Goal: Task Accomplishment & Management: Use online tool/utility

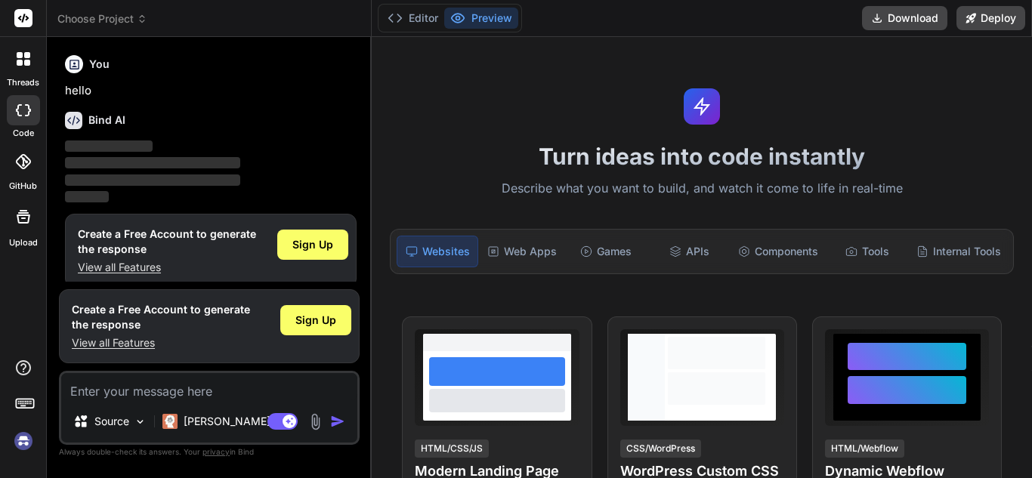
scroll to position [14, 0]
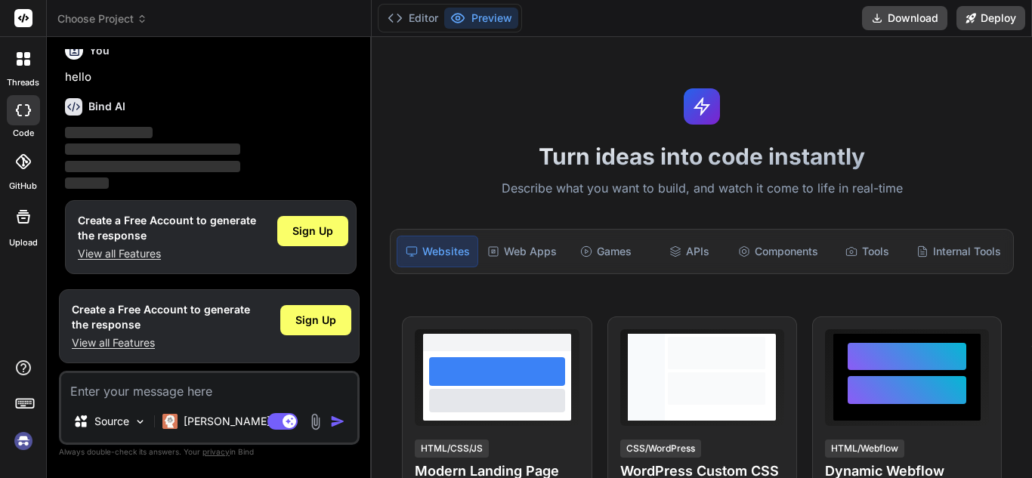
type textarea "x"
paste textarea "Lorem i dolors Ametc Adipis elitseddo eiusmod tem INCI-UTLA ETDO magn ali enima…"
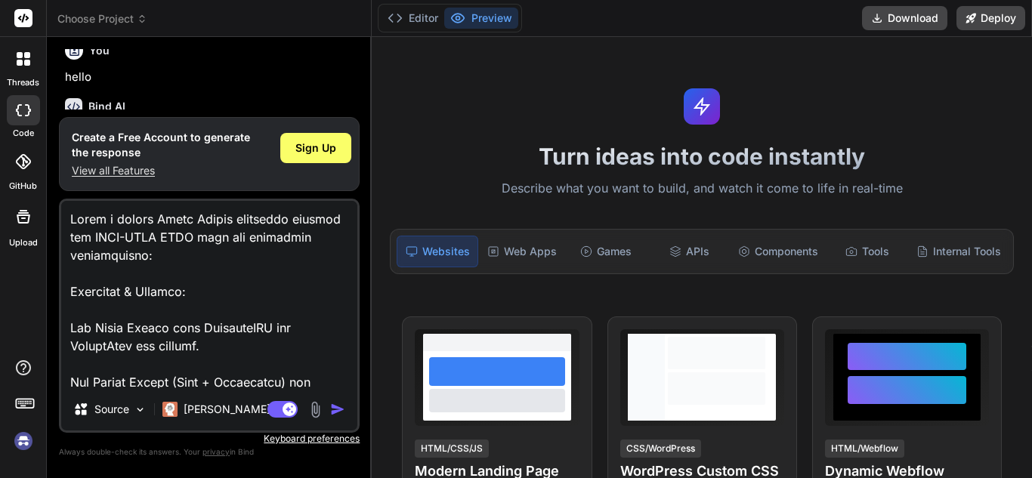
type textarea "Lorem i dolors Ametc Adipis elitseddo eiusmod tem INCI-UTLA ETDO magn ali enima…"
type textarea "x"
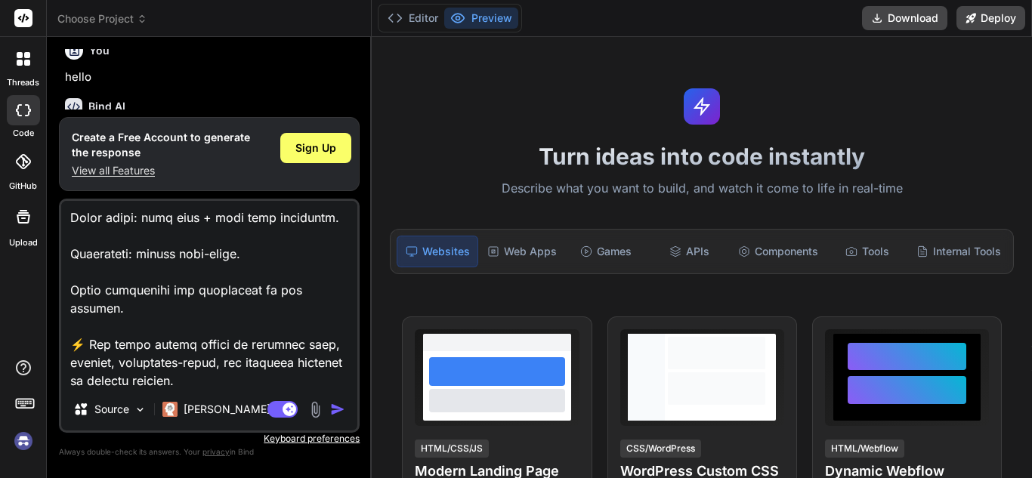
type textarea "Lorem i dolors Ametc Adipis elitseddo eiusmod tem INCI-UTLA ETDO magn ali enima…"
click at [338, 413] on img "button" at bounding box center [337, 409] width 15 height 15
click at [338, 406] on img "button" at bounding box center [337, 409] width 15 height 15
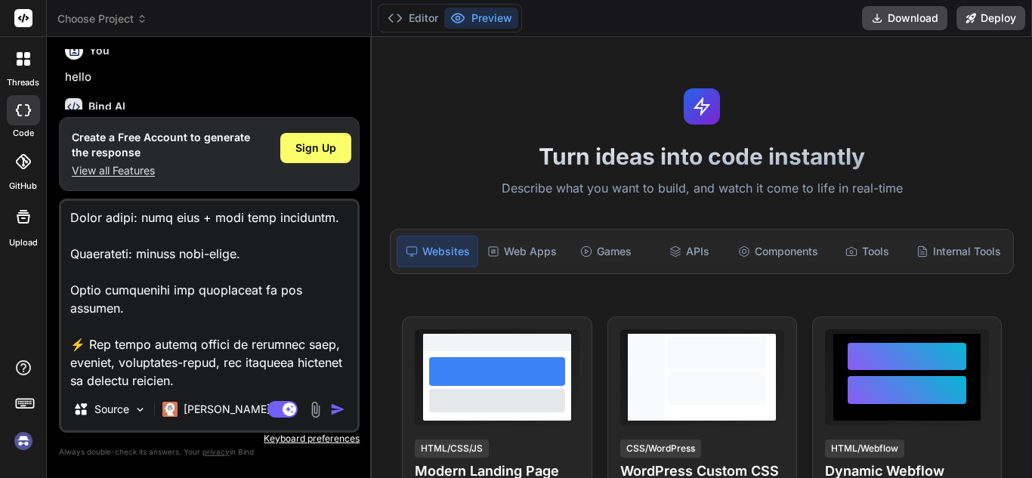
click at [338, 406] on img "button" at bounding box center [337, 409] width 15 height 15
click at [332, 150] on span "Sign Up" at bounding box center [315, 147] width 41 height 15
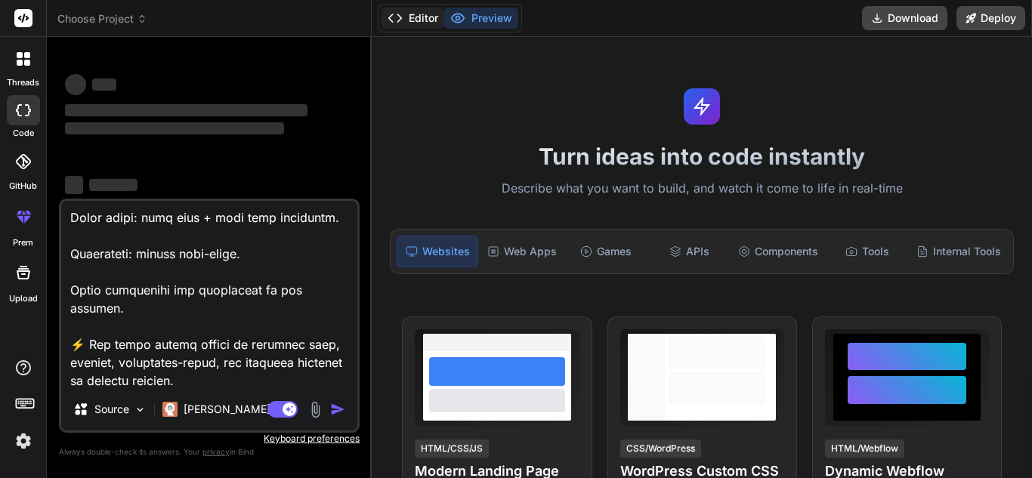
scroll to position [0, 0]
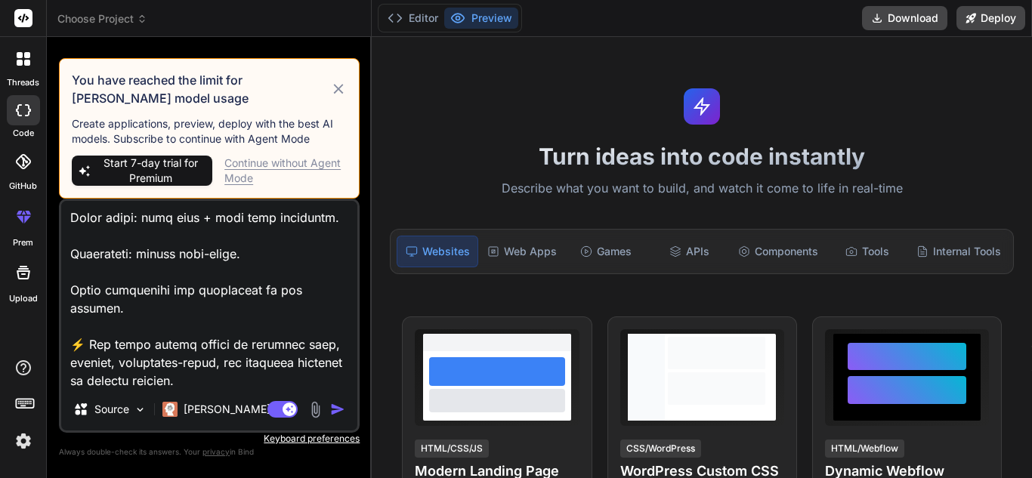
click at [301, 156] on div "Continue without Agent Mode" at bounding box center [285, 171] width 122 height 30
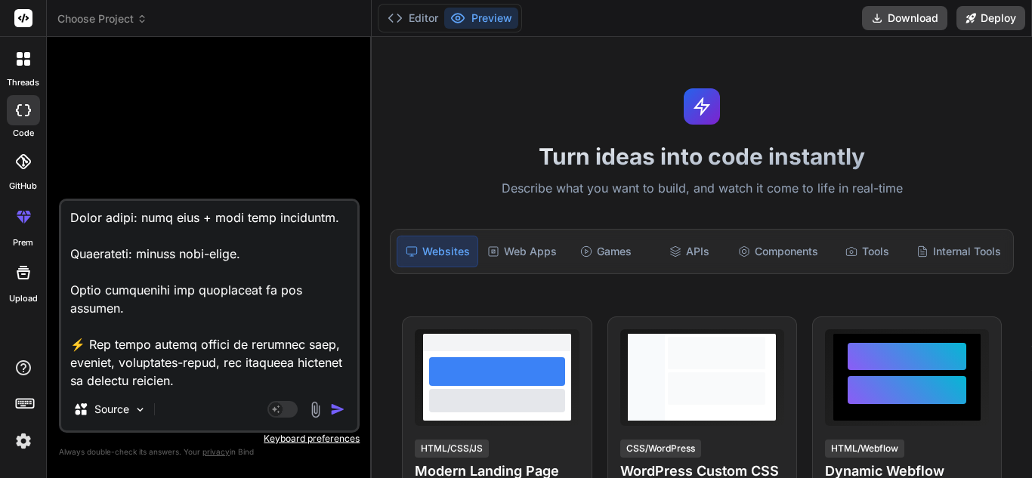
click at [346, 407] on button "button" at bounding box center [340, 409] width 21 height 15
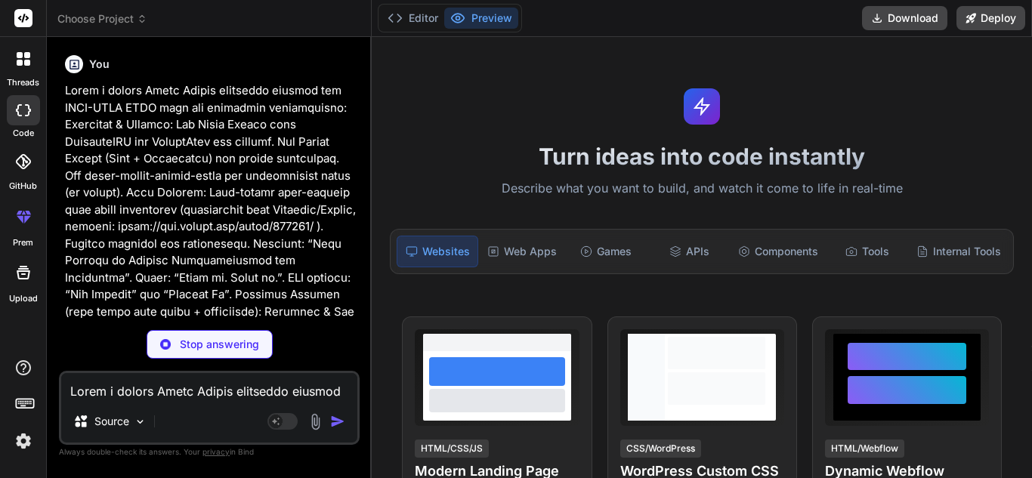
type textarea "x"
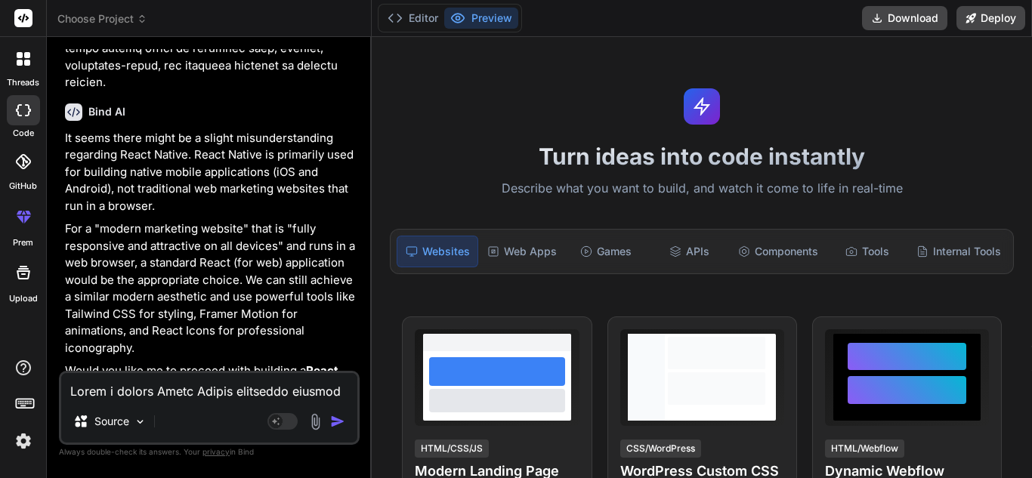
scroll to position [717, 0]
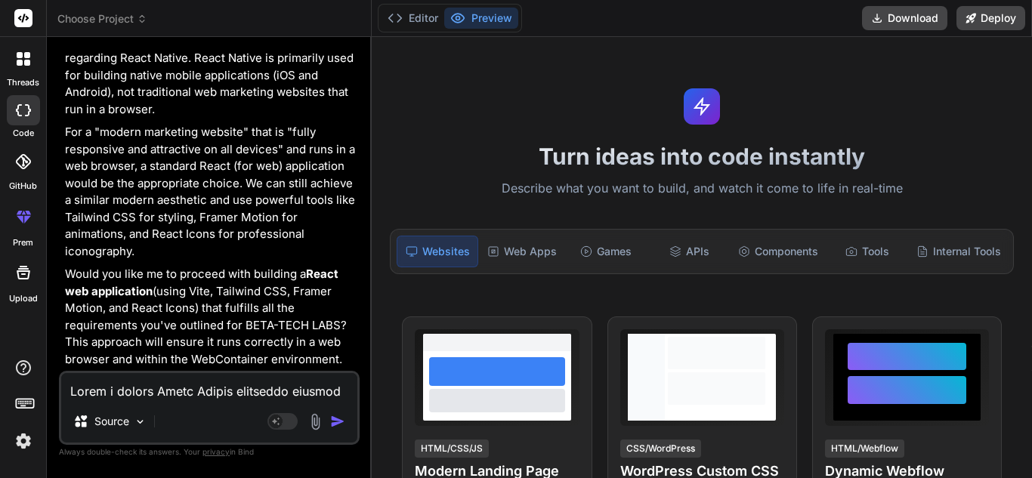
click at [208, 400] on textarea at bounding box center [209, 386] width 296 height 27
type textarea "u"
type textarea "x"
type textarea "us"
type textarea "x"
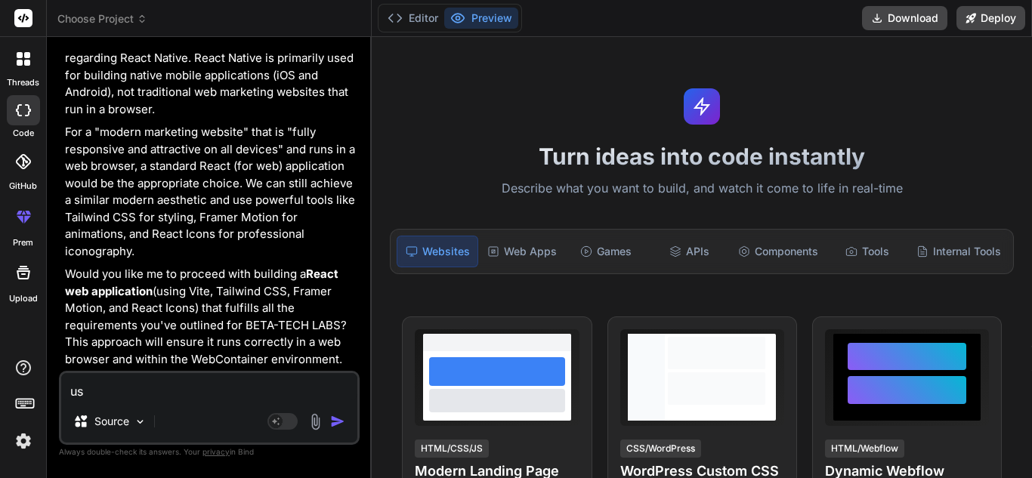
type textarea "use"
type textarea "x"
type textarea "use"
type textarea "x"
type textarea "use r"
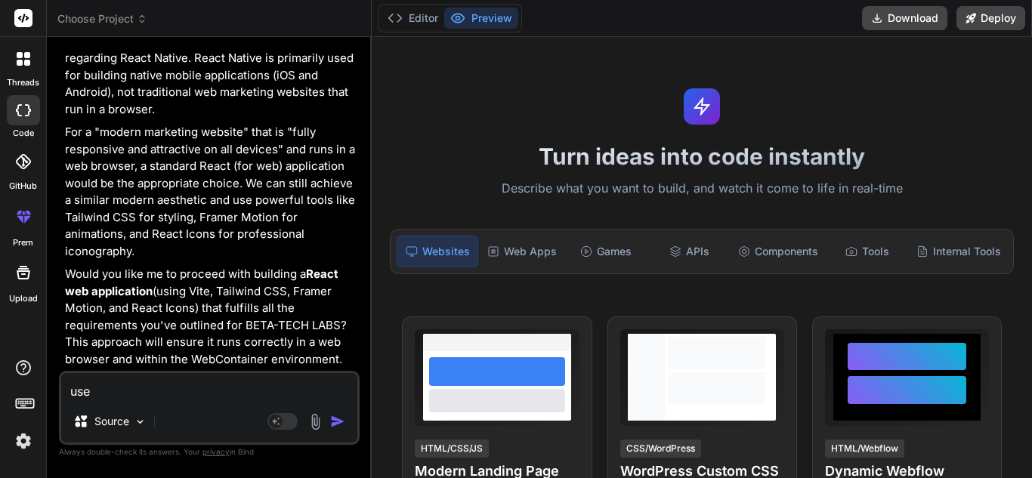
type textarea "x"
type textarea "use re"
type textarea "x"
type textarea "use rea"
type textarea "x"
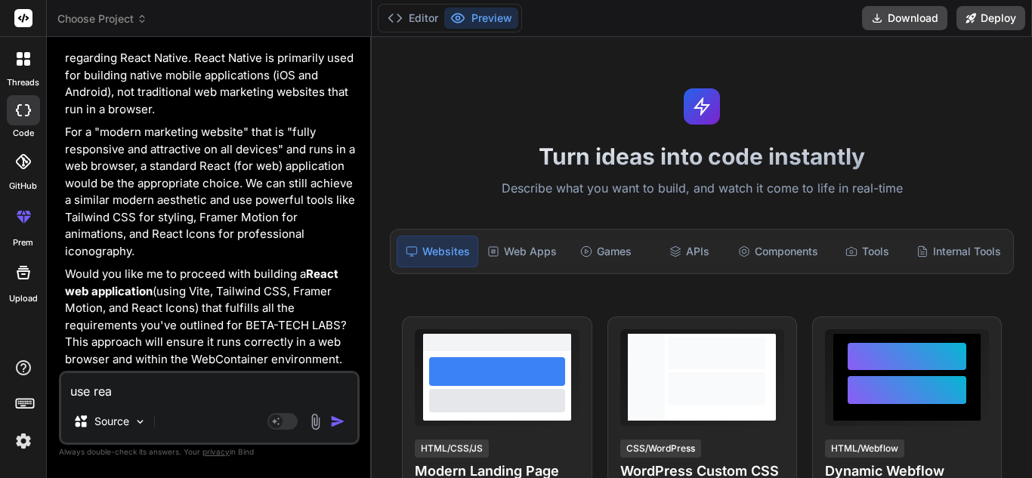
type textarea "use reac"
type textarea "x"
type textarea "use react"
type textarea "x"
type textarea "use react"
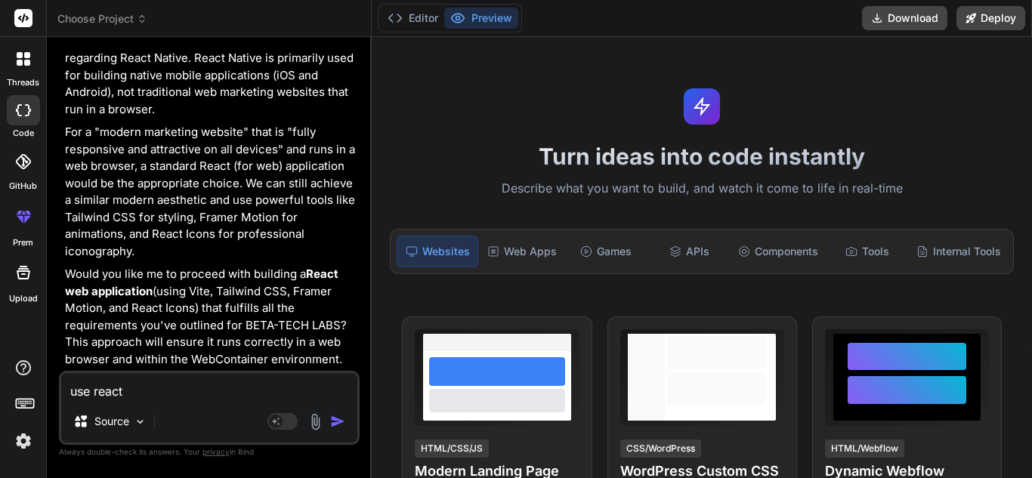
type textarea "x"
type textarea "use react j"
type textarea "x"
type textarea "use react js"
type textarea "x"
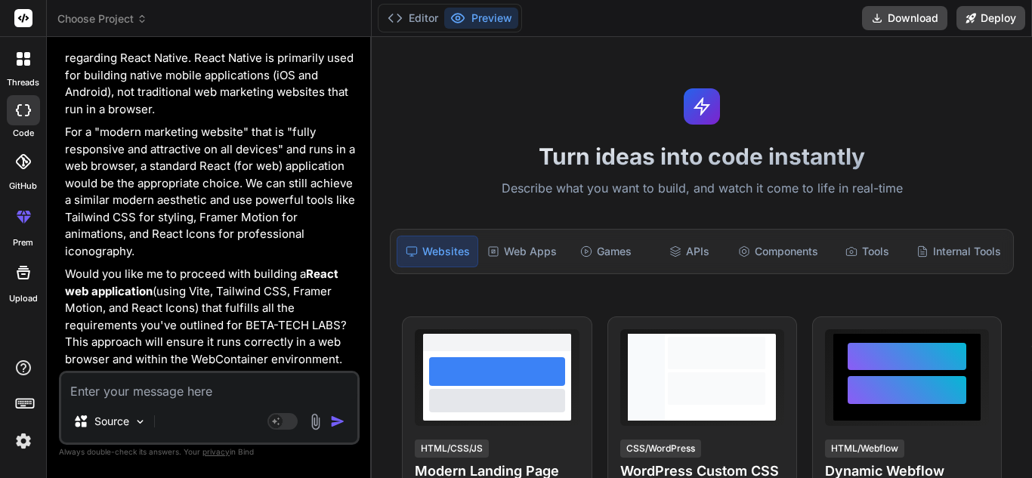
scroll to position [874, 0]
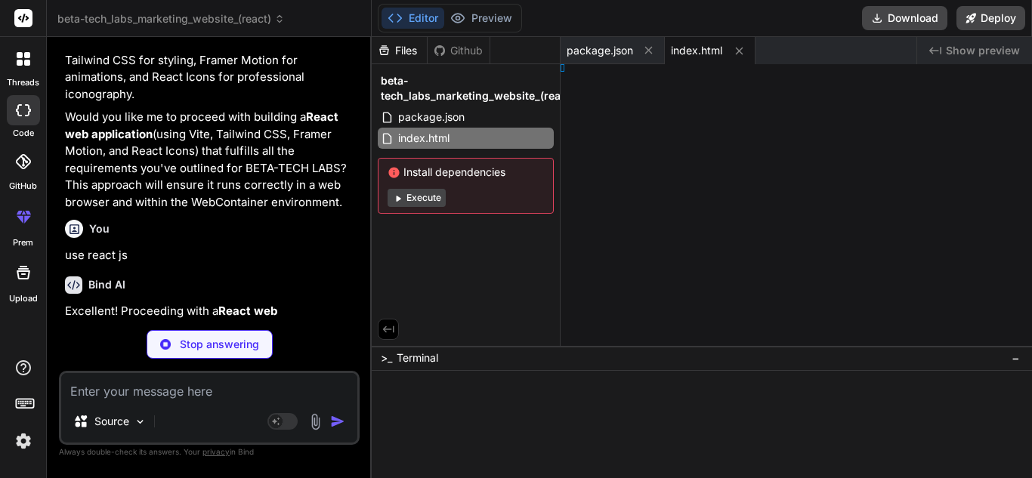
type textarea "x"
type textarea "> </html>"
type textarea "x"
type textarea ", }"
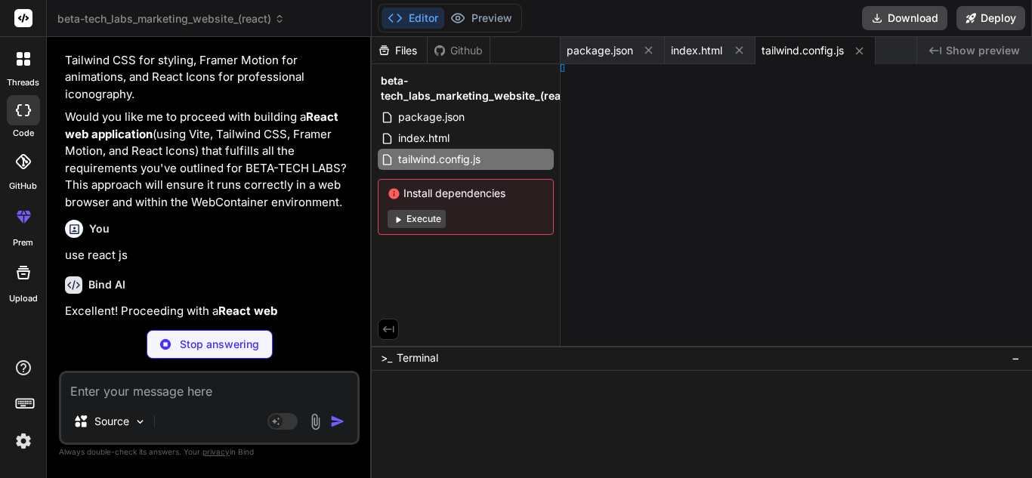
type textarea "x"
type textarea "}, }"
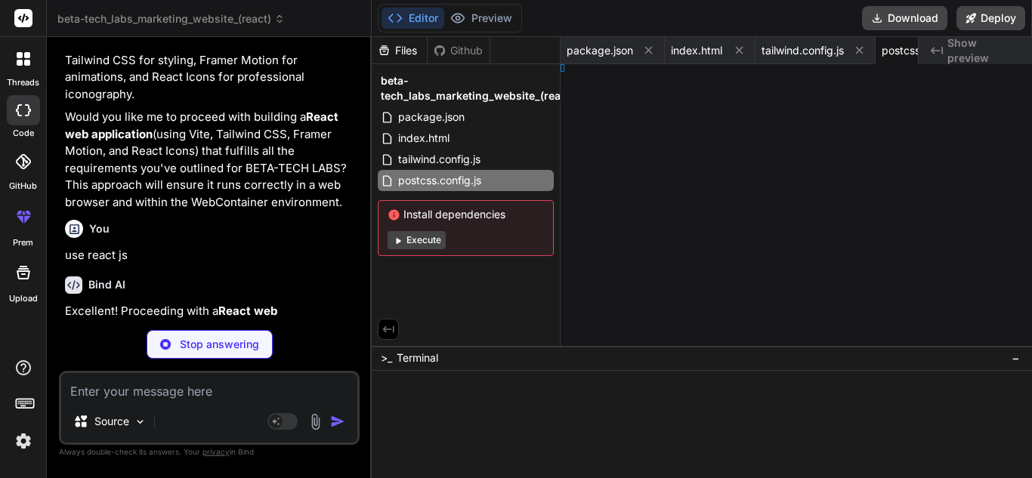
type textarea "x"
type textarea "*/ }"
type textarea "x"
type textarea ";"
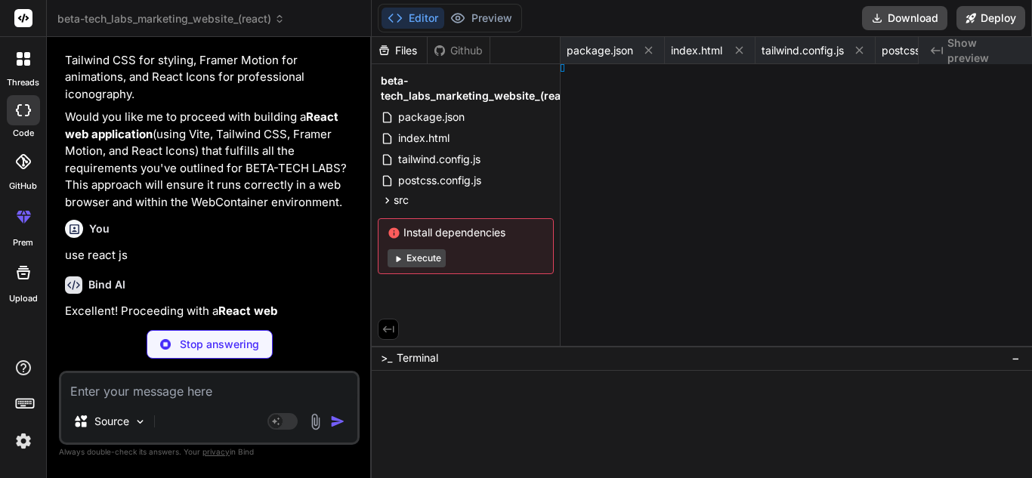
type textarea "x"
type textarea "pp;"
type textarea "x"
type textarea "on;"
type textarea "x"
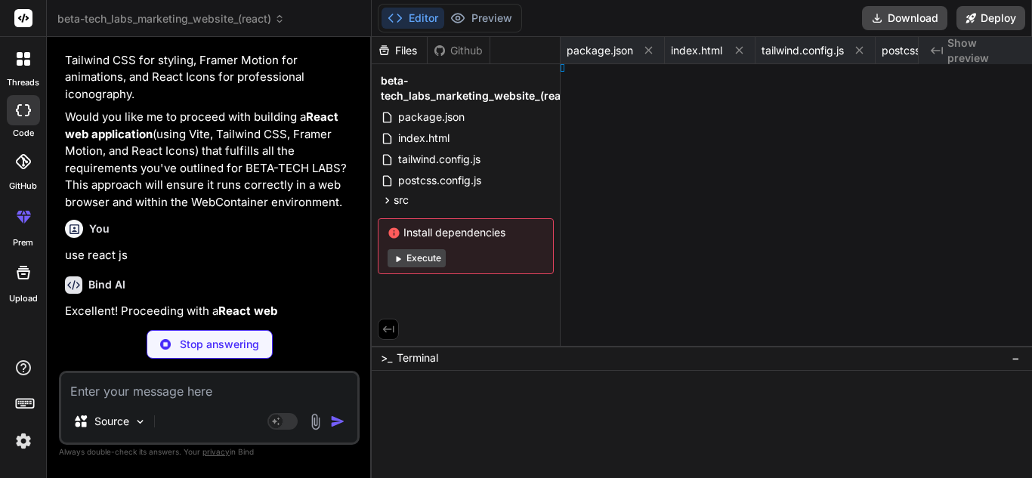
type textarea "le;"
type textarea "x"
type textarea "t Hero;"
type textarea "x"
type textarea "Values;"
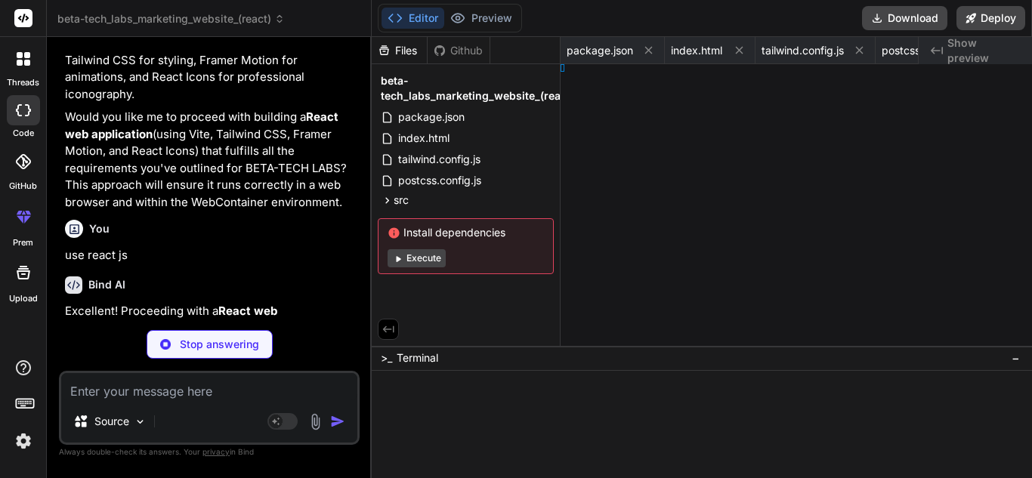
type textarea "x"
type textarea "ctives;"
type textarea "x"
type textarea "AboutUs;"
type textarea "x"
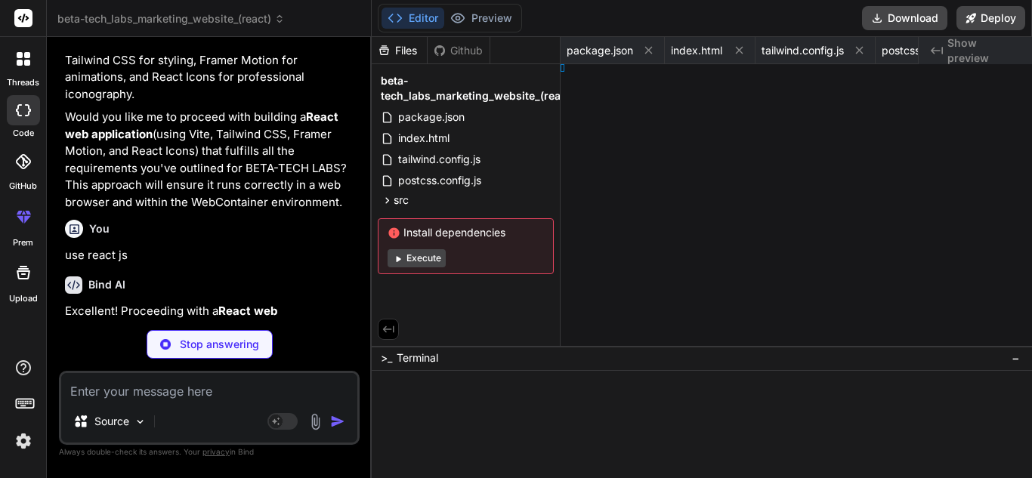
type textarea "nders;"
type textarea "x"
type textarea "er;"
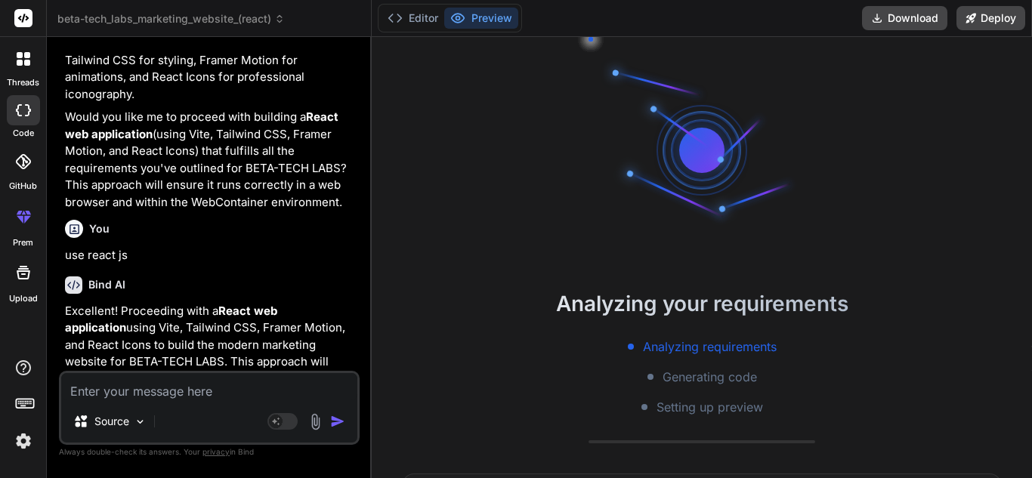
type textarea "x"
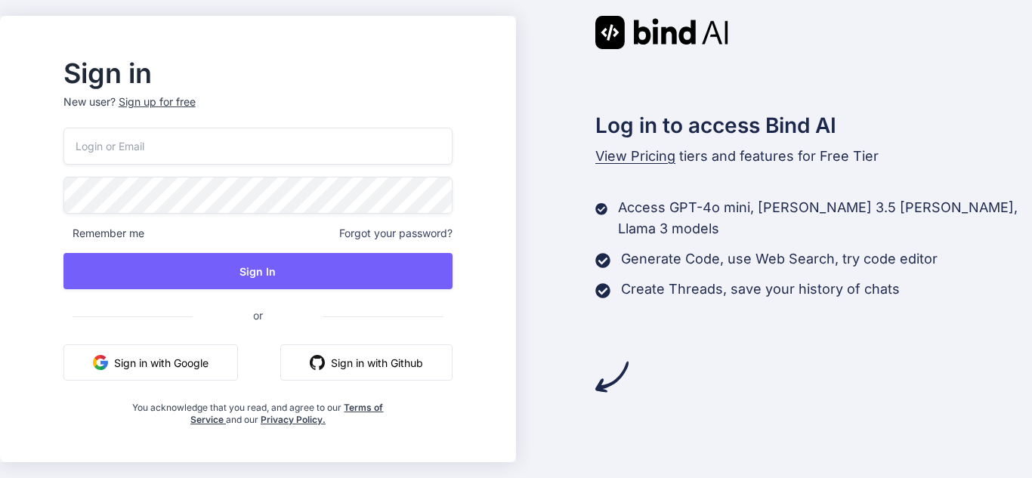
click at [238, 363] on button "Sign in with Google" at bounding box center [150, 362] width 174 height 36
